Goal: Information Seeking & Learning: Learn about a topic

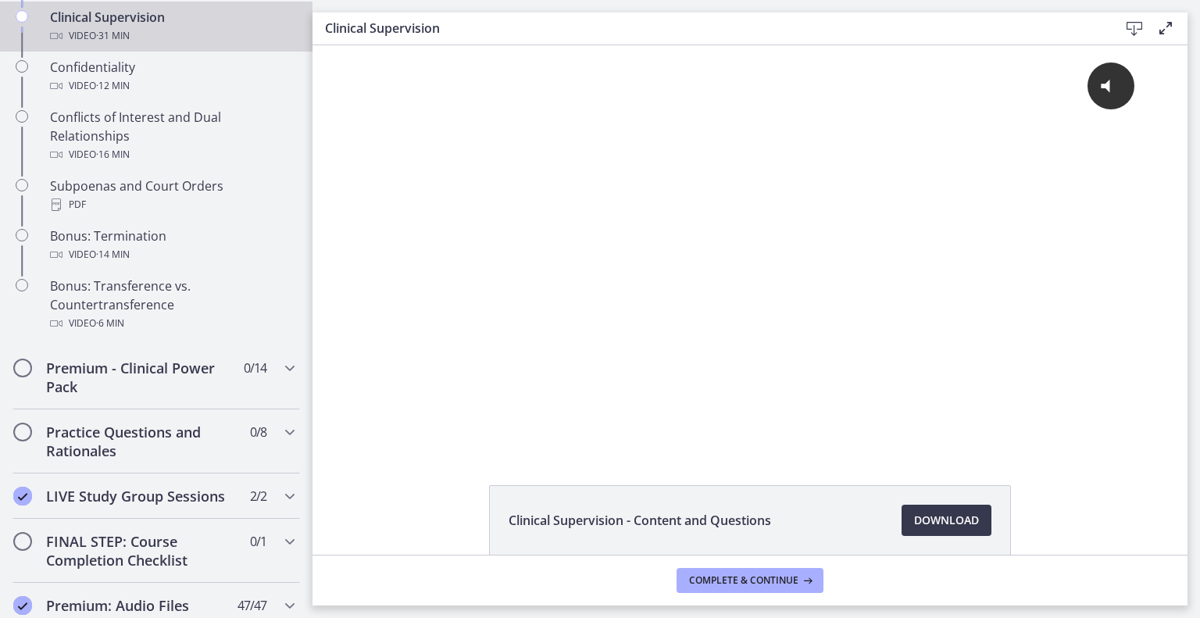
scroll to position [957, 0]
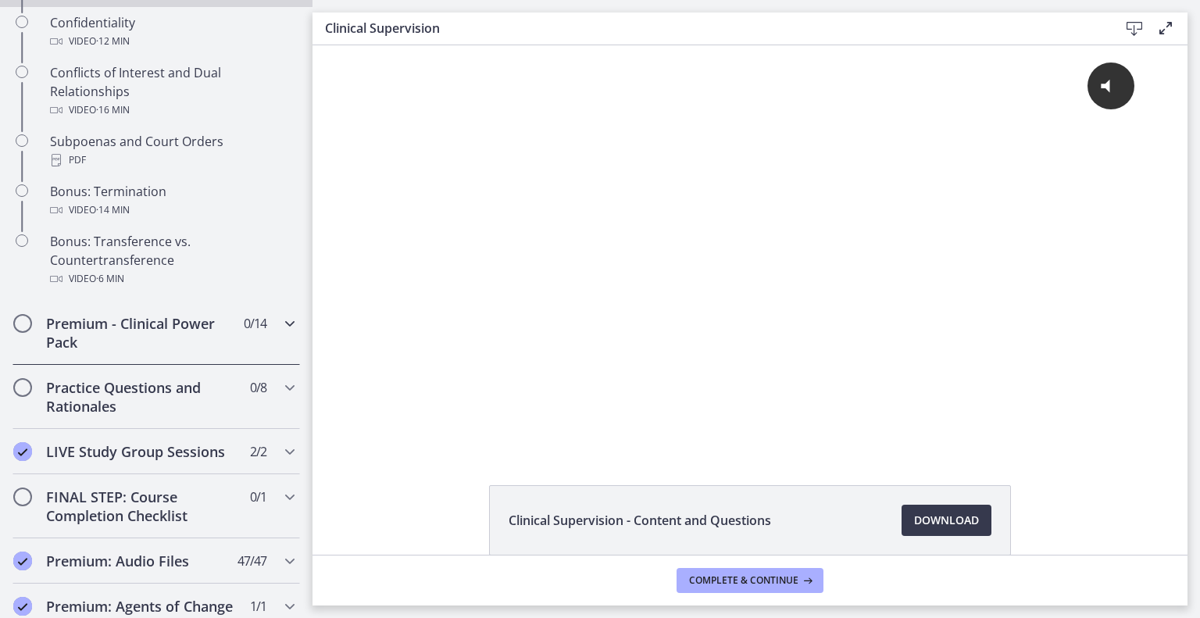
click at [158, 352] on h2 "Premium - Clinical Power Pack" at bounding box center [141, 333] width 191 height 38
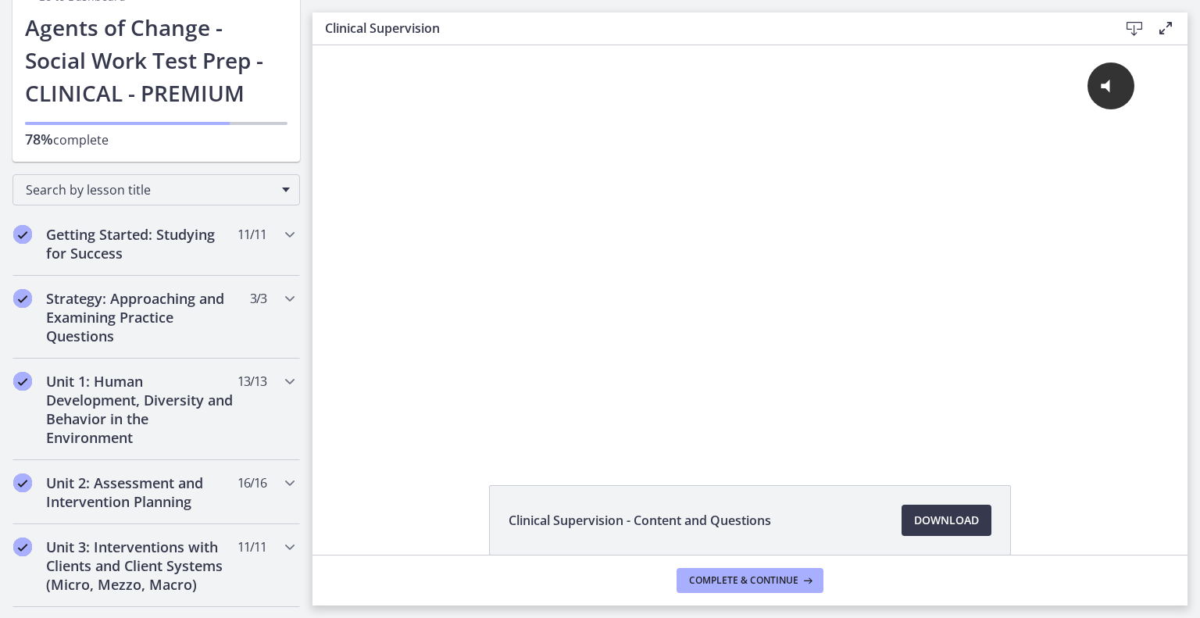
scroll to position [93, 0]
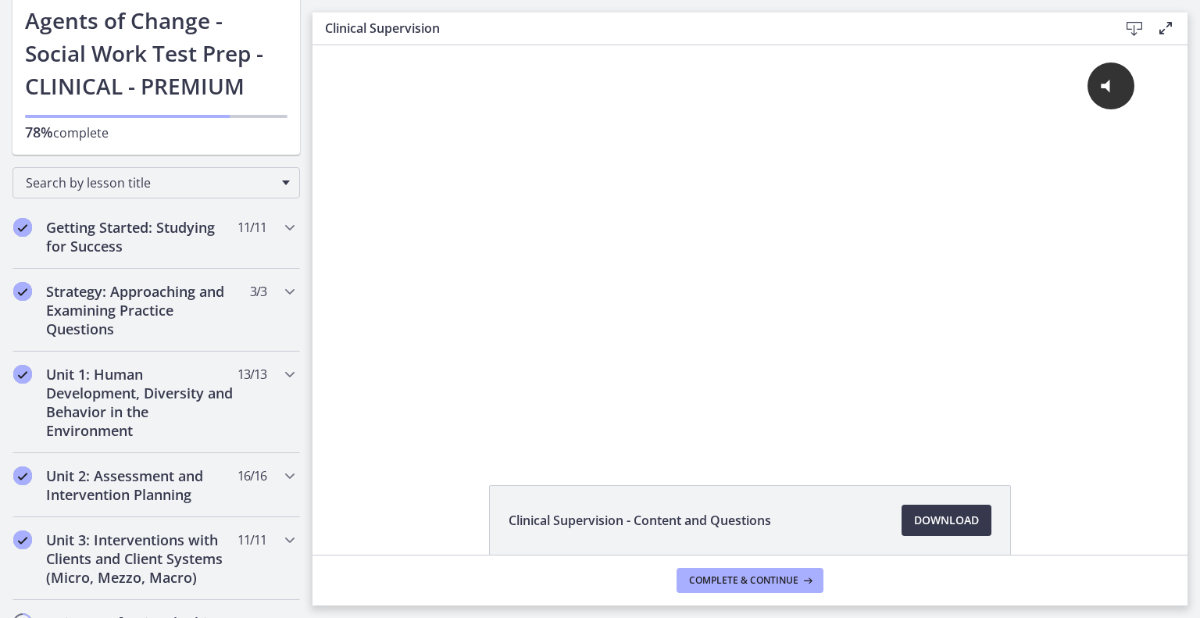
drag, startPoint x: 305, startPoint y: 468, endPoint x: 75, endPoint y: 29, distance: 495.6
click at [194, 259] on div "Getting Started: Studying for Success 11 / 11 Completed" at bounding box center [157, 237] width 288 height 64
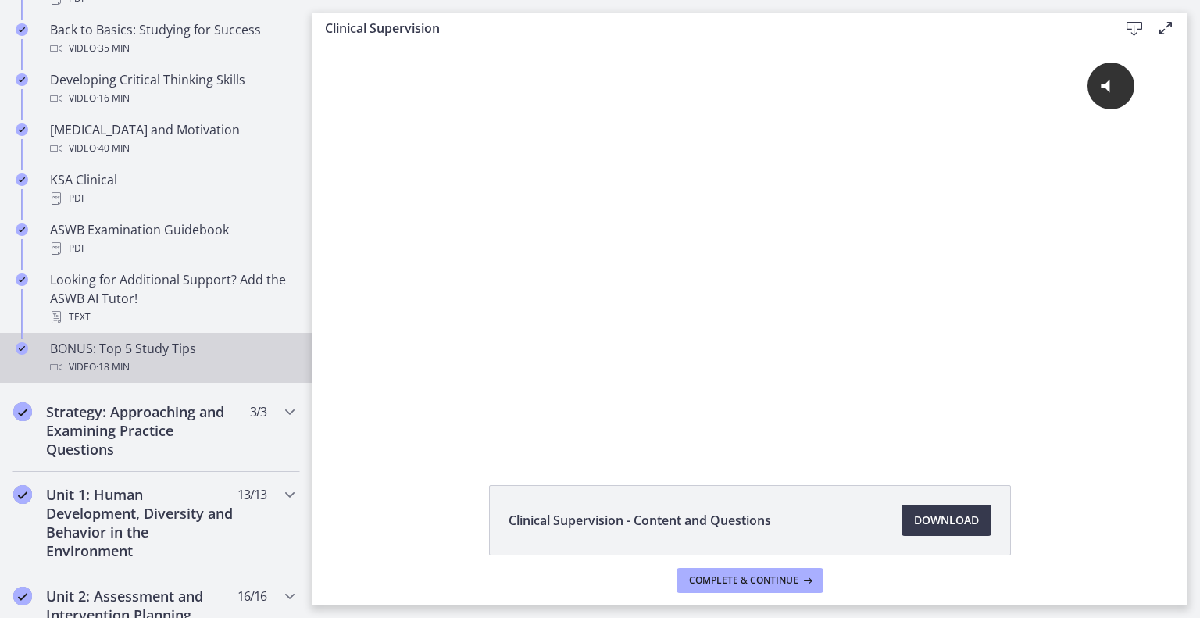
scroll to position [604, 0]
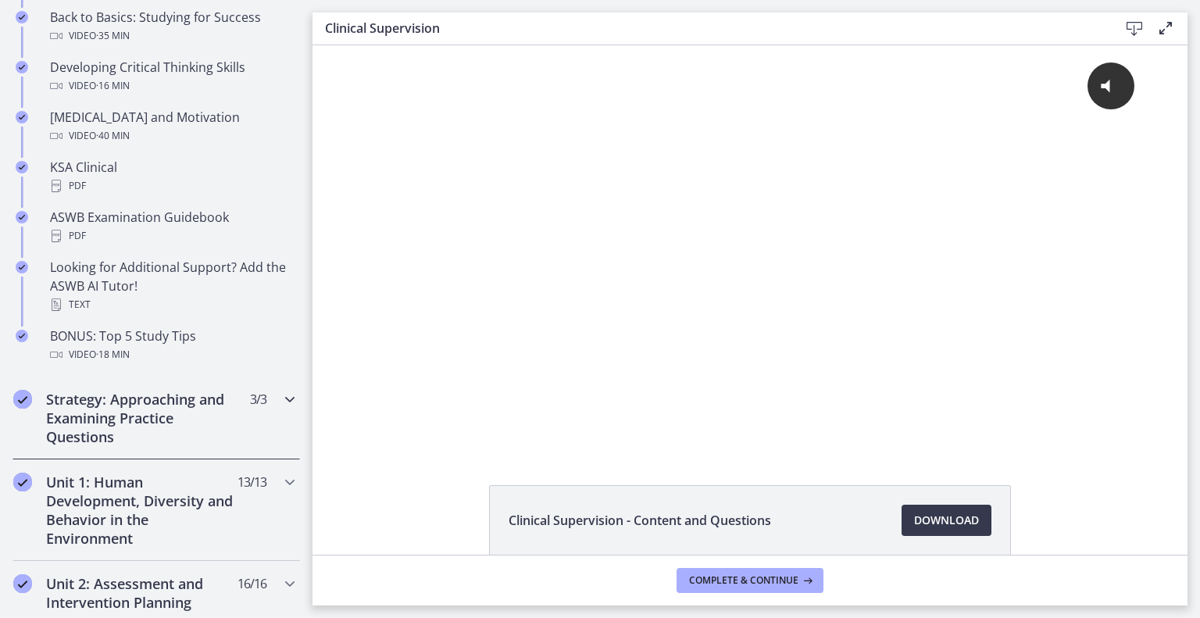
click at [119, 421] on h2 "Strategy: Approaching and Examining Practice Questions" at bounding box center [141, 418] width 191 height 56
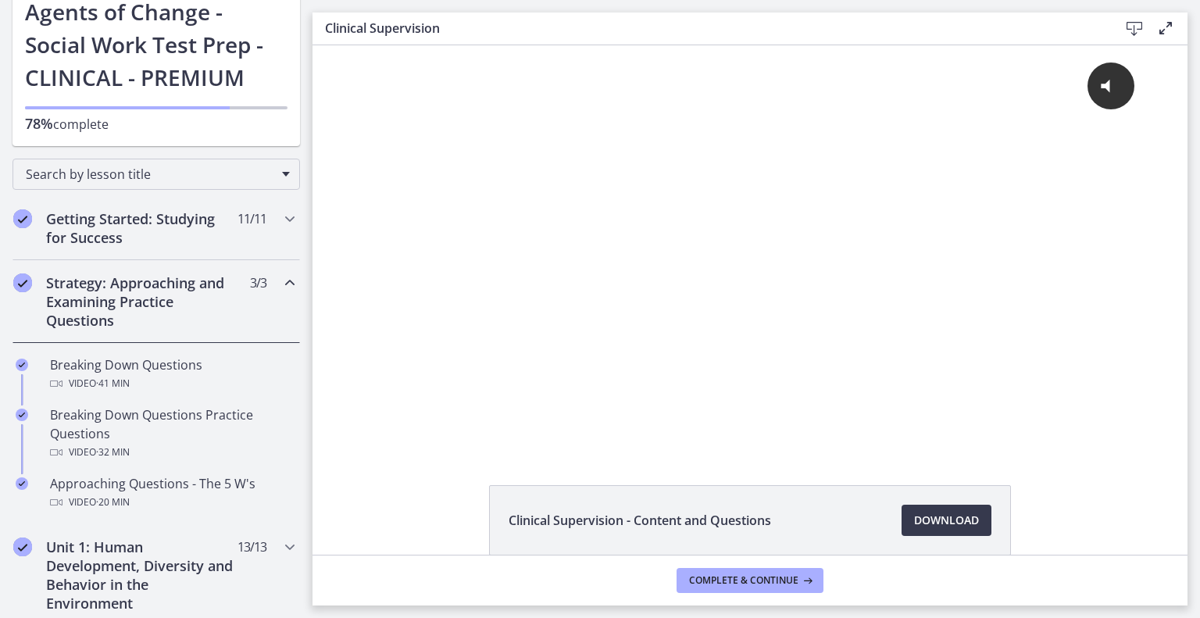
scroll to position [71, 0]
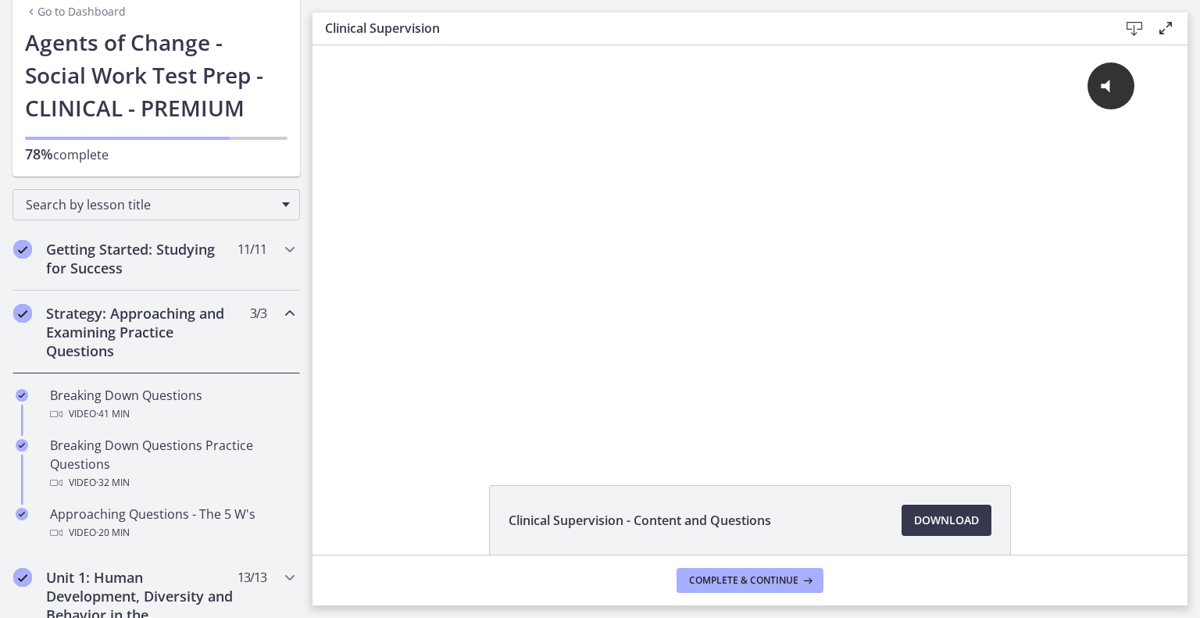
drag, startPoint x: 304, startPoint y: 349, endPoint x: 41, endPoint y: 98, distance: 363.1
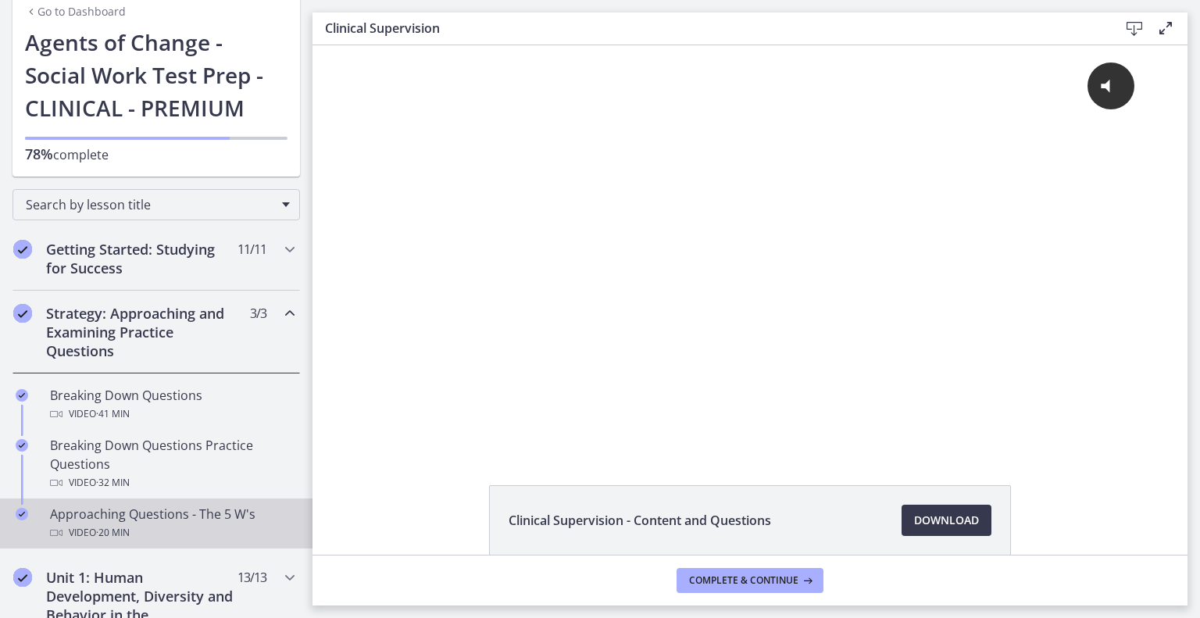
click at [113, 537] on span "· 20 min" at bounding box center [113, 533] width 34 height 19
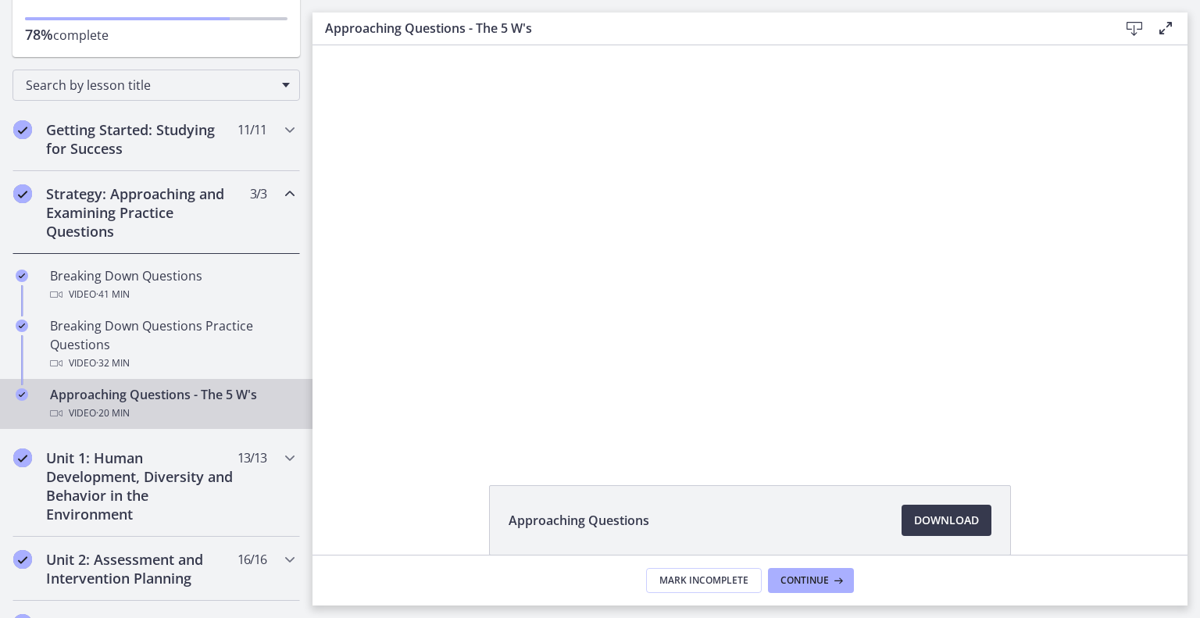
scroll to position [207, 0]
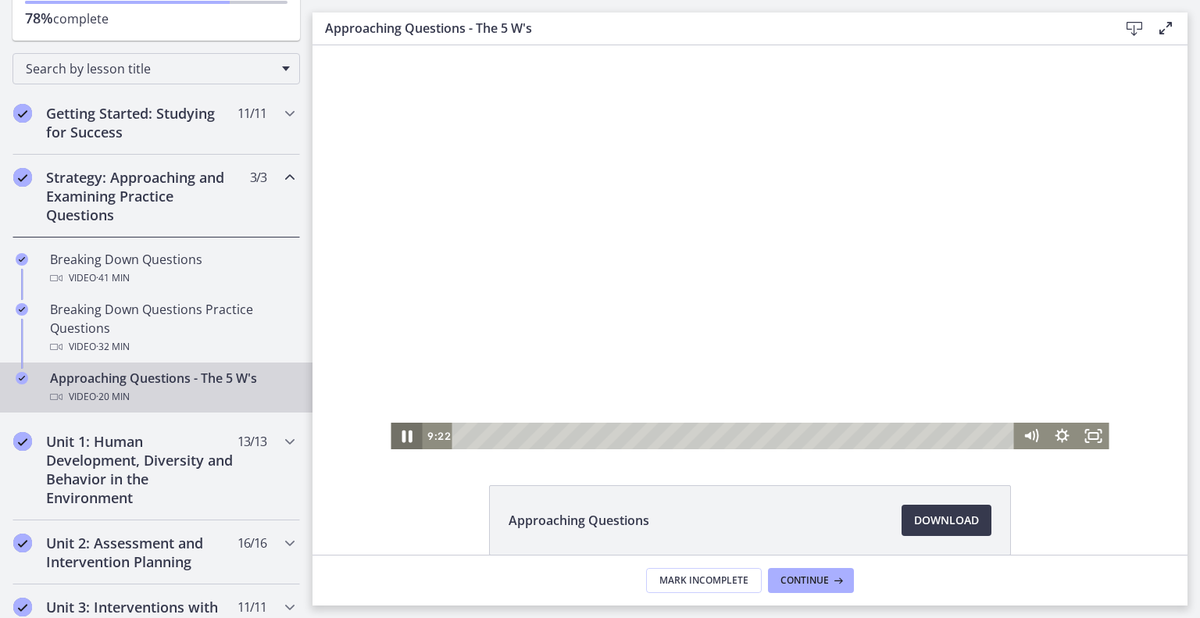
click at [402, 436] on icon "Pause" at bounding box center [407, 437] width 10 height 13
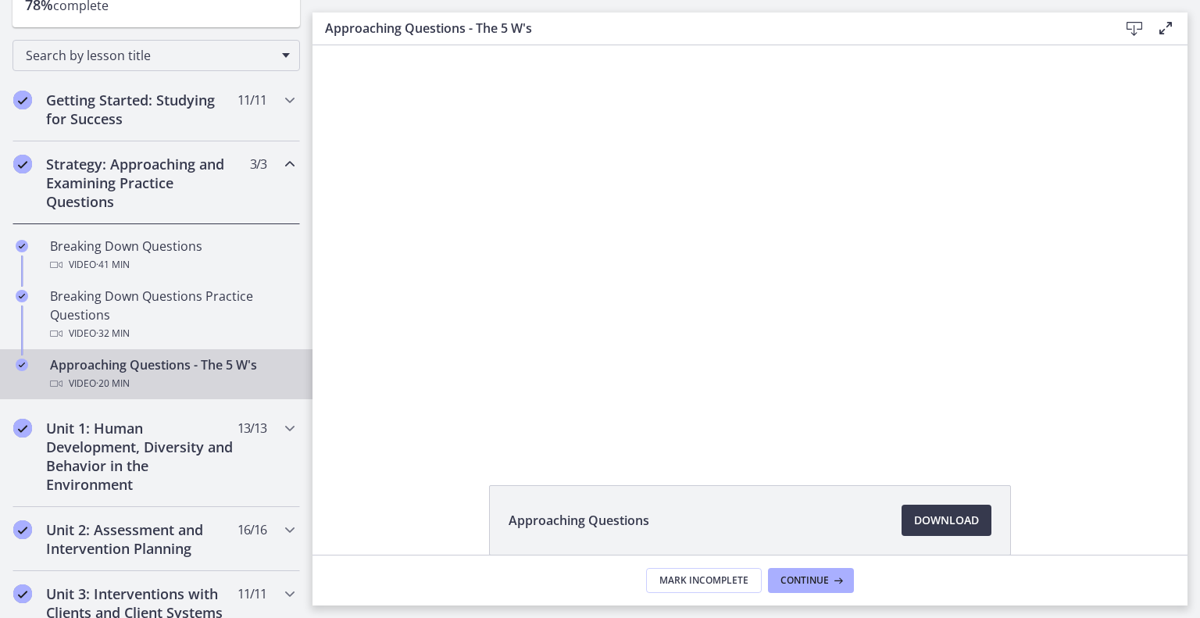
scroll to position [222, 0]
click at [281, 170] on icon "Chapters" at bounding box center [290, 162] width 19 height 19
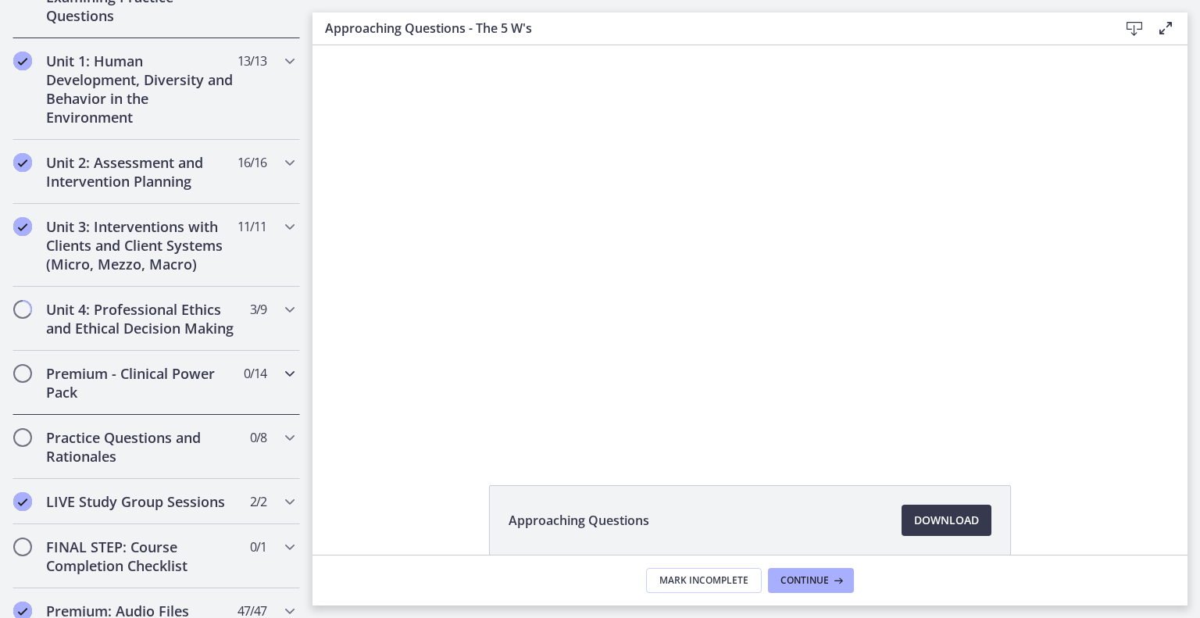
scroll to position [413, 0]
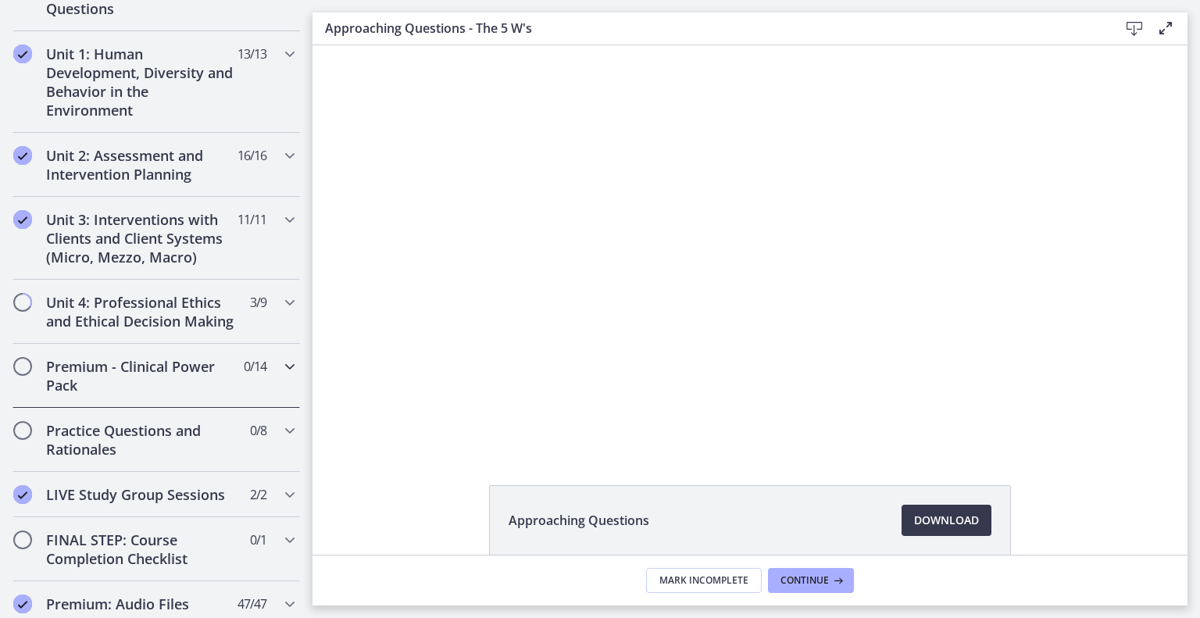
click at [147, 368] on div "Premium - Clinical Power Pack 0 / 14 Completed" at bounding box center [157, 376] width 288 height 64
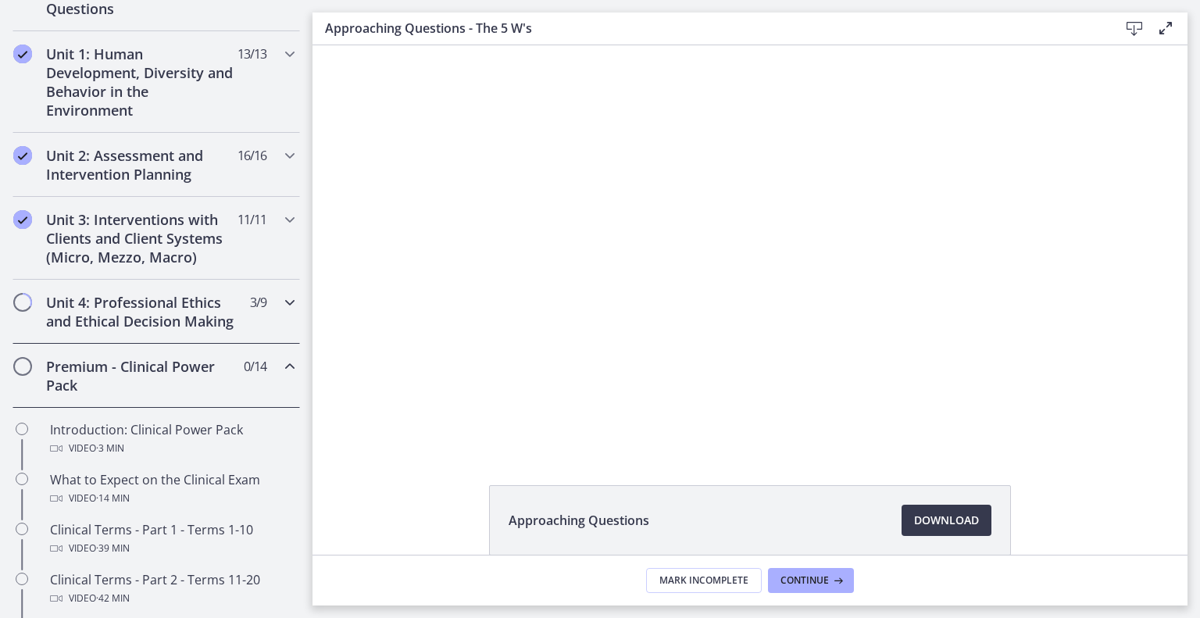
click at [167, 331] on h2 "Unit 4: Professional Ethics and Ethical Decision Making" at bounding box center [141, 312] width 191 height 38
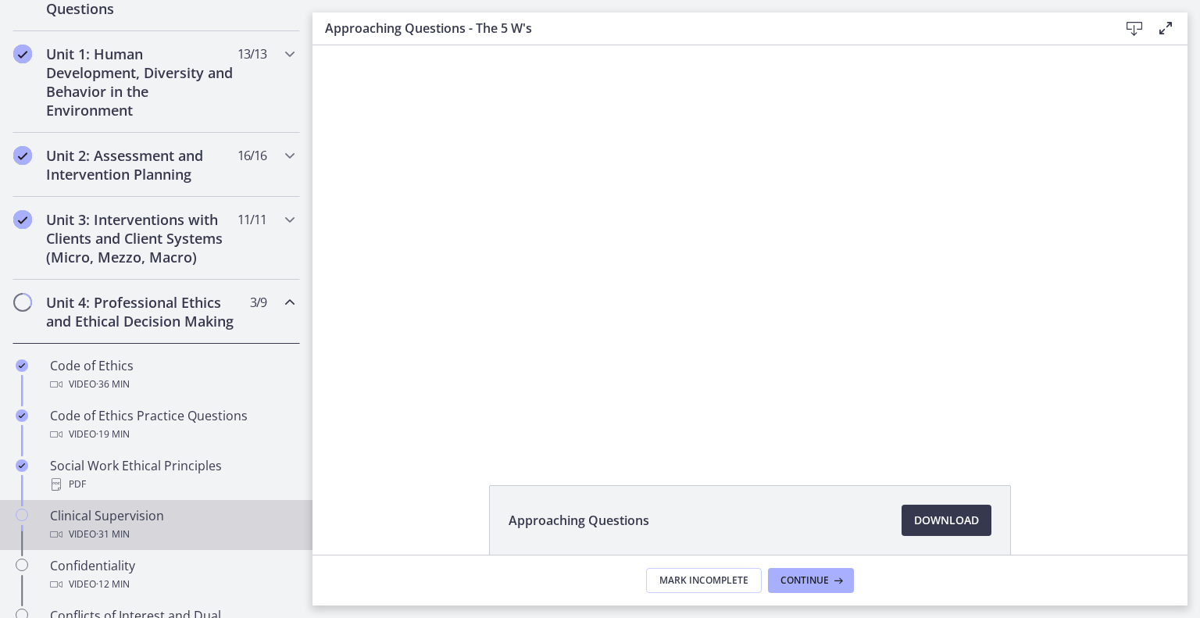
click at [130, 543] on span "· 31 min" at bounding box center [113, 534] width 34 height 19
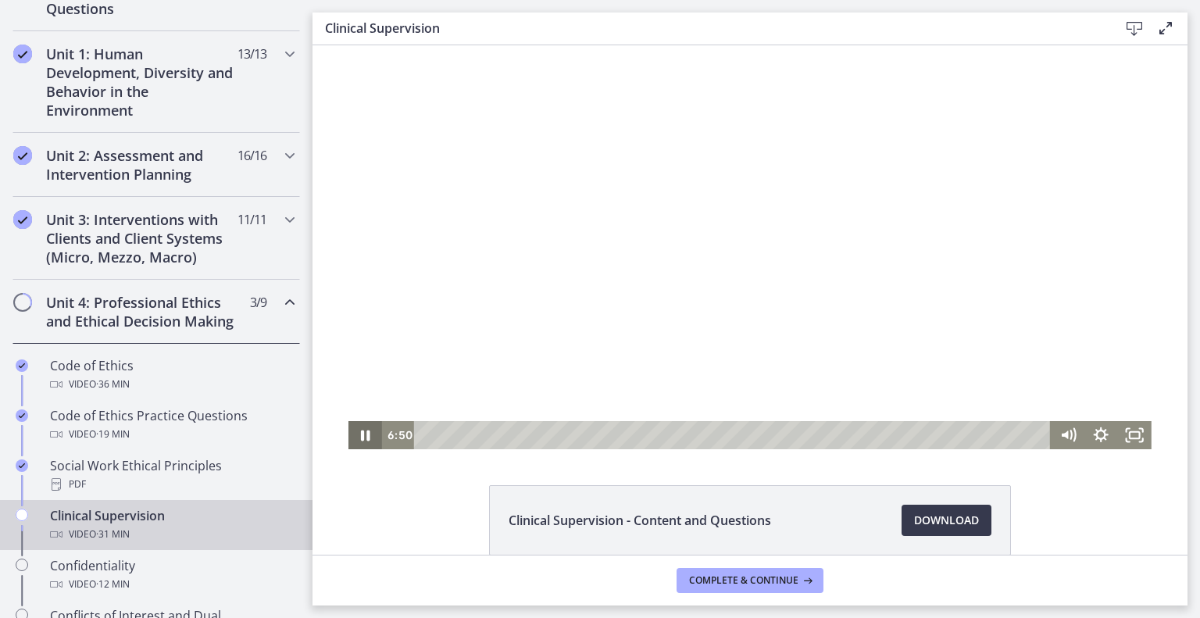
click at [361, 440] on icon "Pause" at bounding box center [365, 436] width 9 height 11
